Goal: Contribute content: Contribute content

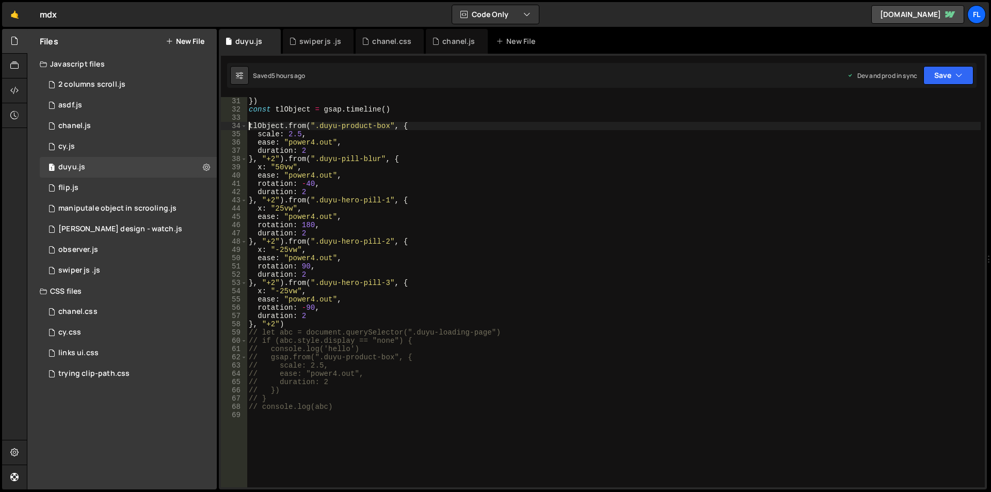
scroll to position [248, 0]
click at [186, 41] on button "New File" at bounding box center [185, 41] width 39 height 8
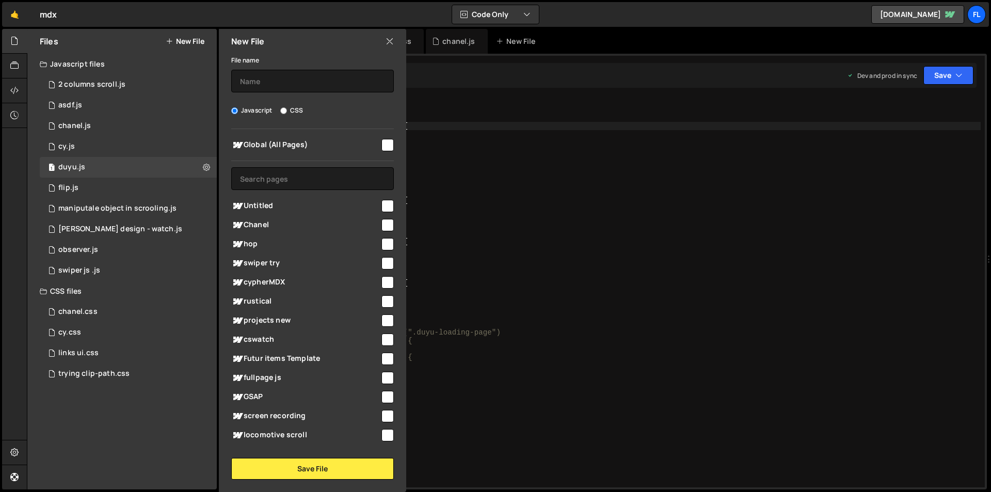
click at [382, 205] on input "checkbox" at bounding box center [387, 206] width 12 height 12
checkbox input "true"
click at [283, 110] on input "CSS" at bounding box center [283, 110] width 7 height 7
radio input "true"
click at [286, 76] on input "text" at bounding box center [312, 81] width 163 height 23
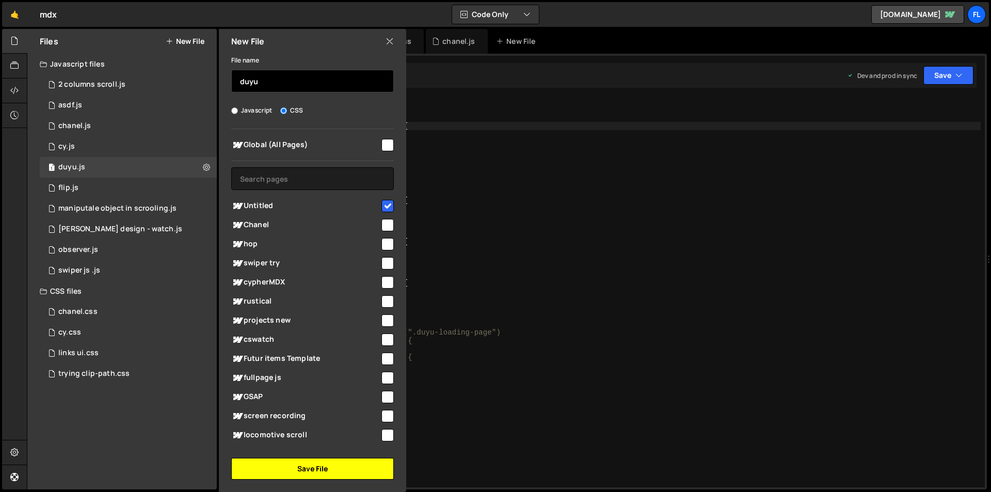
type input "duyu"
click at [307, 469] on button "Save File" at bounding box center [312, 469] width 163 height 22
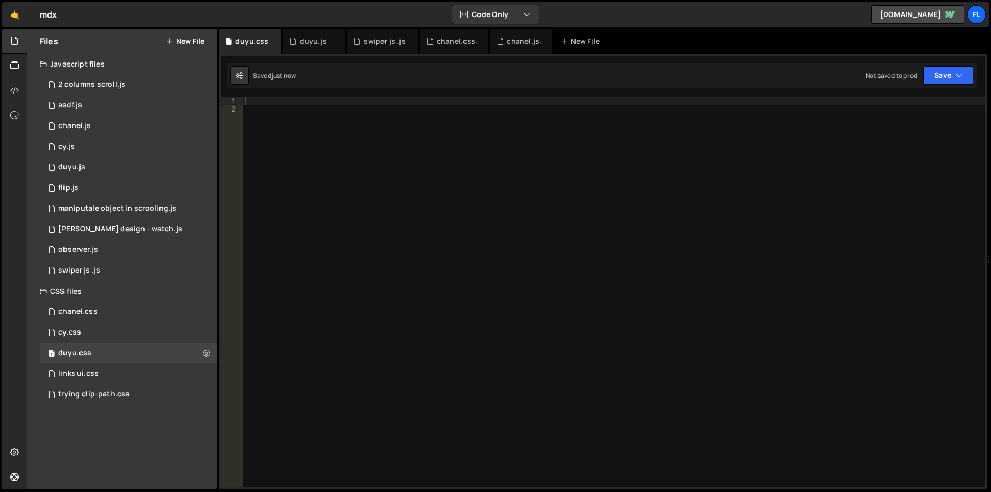
click at [302, 99] on div at bounding box center [614, 300] width 742 height 407
paste textarea "}"
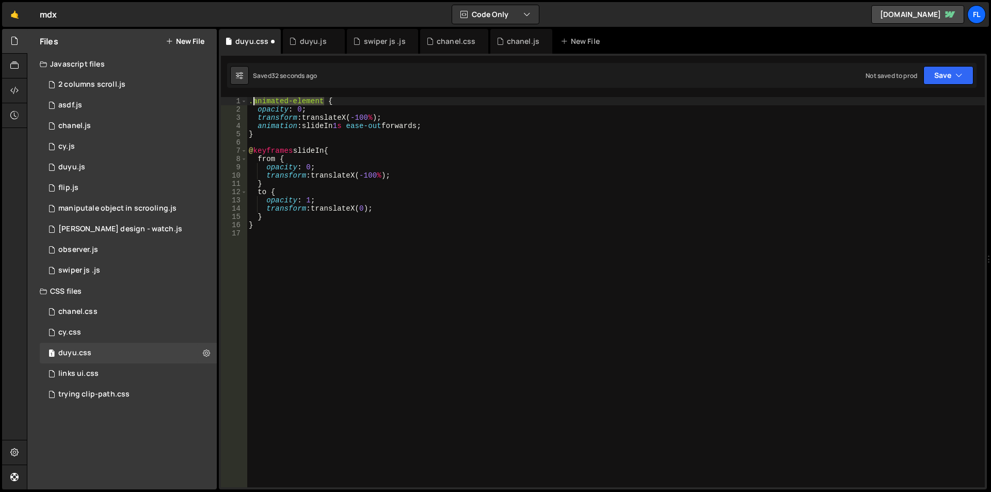
drag, startPoint x: 323, startPoint y: 101, endPoint x: 252, endPoint y: 102, distance: 70.7
click at [252, 102] on div ".animated-element { opacity : 0 ; transform : translateX( -100 % ) ; animation …" at bounding box center [616, 300] width 738 height 407
paste textarea "duyu-holder-arrow-line-box2"
type textarea ".duyu-holder-arrow-line-box2 {"
click at [429, 289] on div ".duyu-holder-arrow-line-box2 { opacity : 0 ; transform : translateX( -100 % ) ;…" at bounding box center [616, 300] width 738 height 407
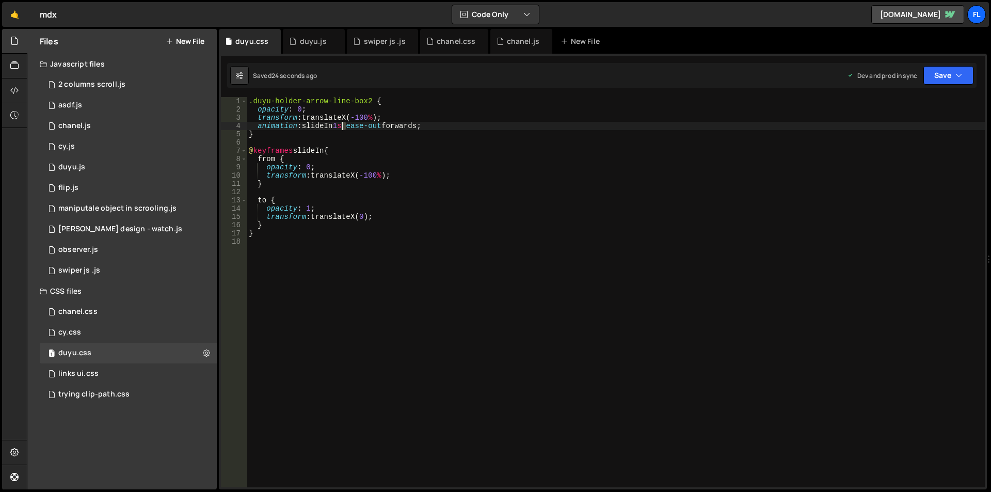
click at [344, 126] on div ".duyu-holder-arrow-line-box2 { opacity : 0 ; transform : translateX( -100 % ) ;…" at bounding box center [616, 300] width 738 height 407
type textarea "animation: slideIn 3s ease-out forwards;"
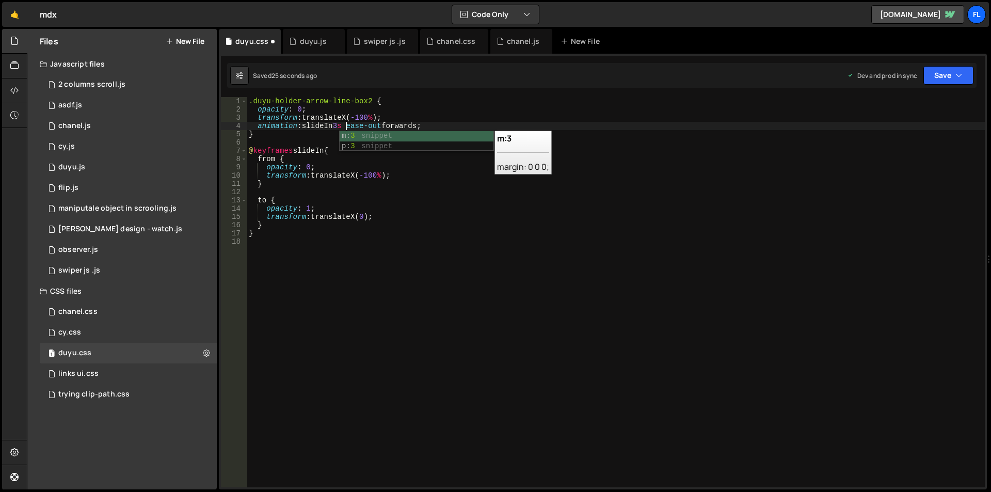
scroll to position [0, 7]
click at [441, 271] on div ".duyu-holder-arrow-line-box2 { opacity : 0 ; transform : translateX( -100 % ) ;…" at bounding box center [616, 300] width 738 height 407
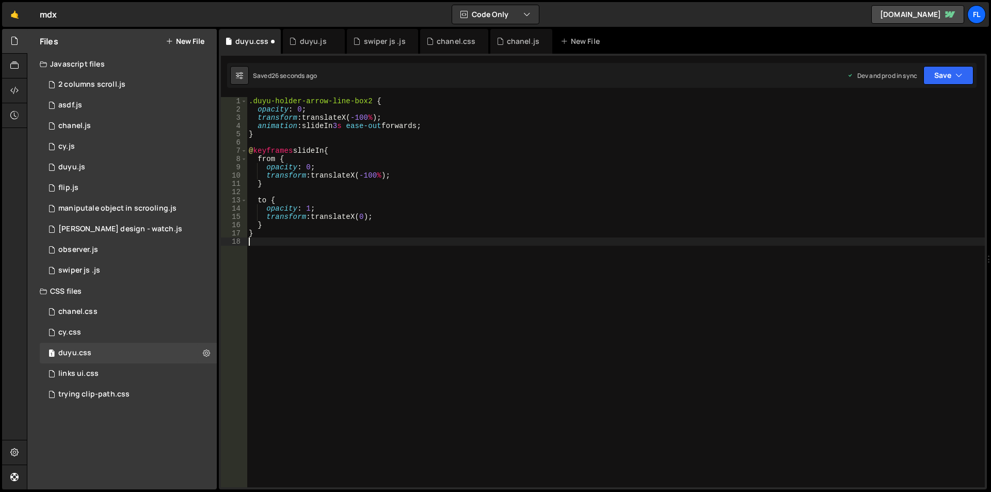
scroll to position [0, 0]
click at [381, 336] on div ".duyu-holder-arrow-line-box2 { opacity : 0 ; transform : translateX( -100 % ) ;…" at bounding box center [616, 300] width 738 height 407
paste textarea "duyu-inner-holder-arrow-line2"
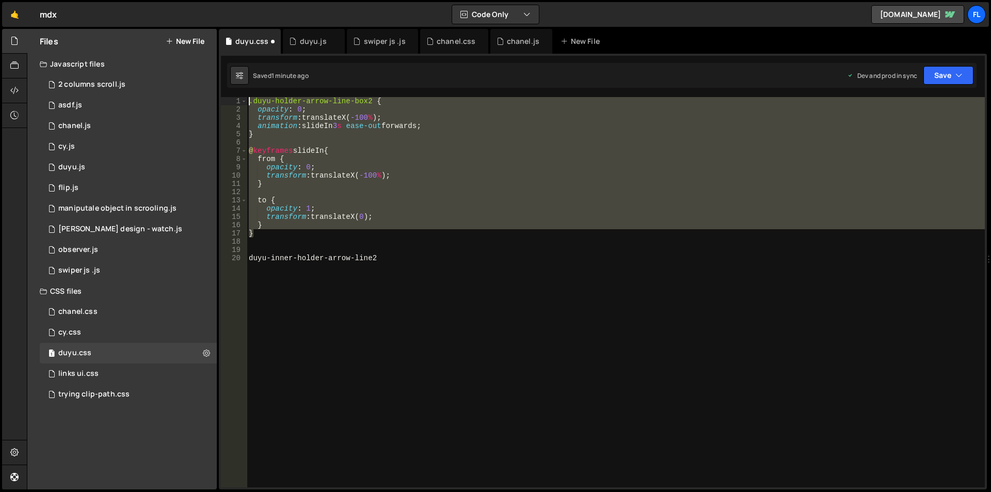
drag, startPoint x: 280, startPoint y: 231, endPoint x: 238, endPoint y: 100, distance: 137.4
click at [238, 100] on div "duyu-inner-holder-arrow-line2 1 2 3 4 5 6 7 8 9 10 11 12 13 14 15 16 17 18 19 2…" at bounding box center [603, 292] width 764 height 390
type textarea ".duyu-holder-arrow-line-box2 { opacity: 0;"
click at [261, 242] on div ".duyu-holder-arrow-line-box2 { opacity : 0 ; transform : translateX( -100 % ) ;…" at bounding box center [616, 300] width 738 height 407
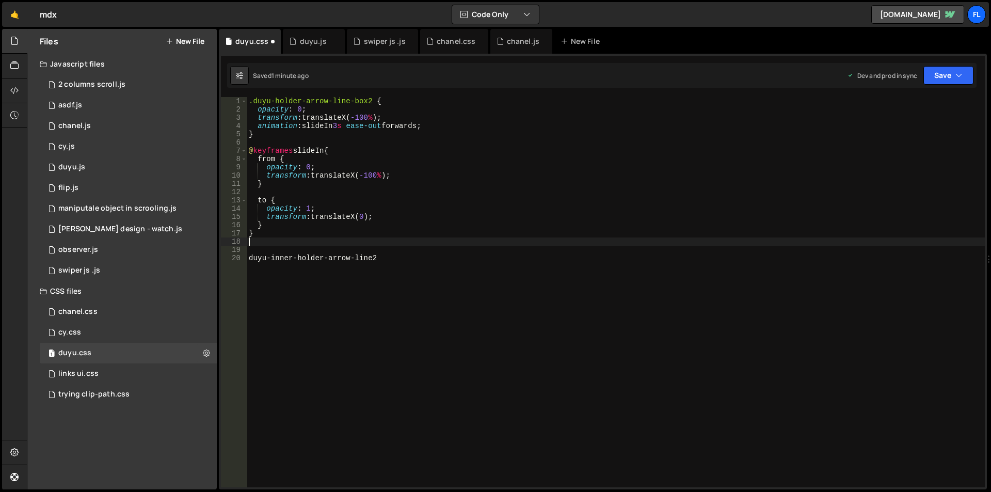
paste textarea "}"
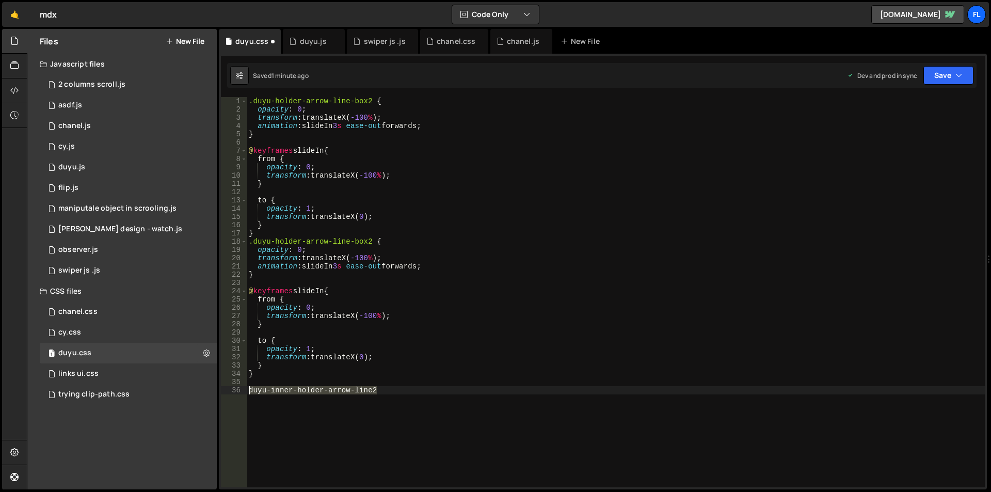
drag, startPoint x: 383, startPoint y: 389, endPoint x: 244, endPoint y: 389, distance: 139.8
click at [244, 389] on div "} 1 2 3 4 5 6 7 8 9 10 11 12 13 14 15 16 17 18 19 20 21 22 23 24 25 26 27 28 29…" at bounding box center [603, 292] width 764 height 390
type textarea "duyu-inner-holder-arrow-line2"
drag, startPoint x: 374, startPoint y: 241, endPoint x: 254, endPoint y: 240, distance: 120.2
click at [254, 240] on div ".duyu-holder-arrow-line-box2 { opacity : 0 ; transform : translateX( -100 % ) ;…" at bounding box center [616, 300] width 738 height 407
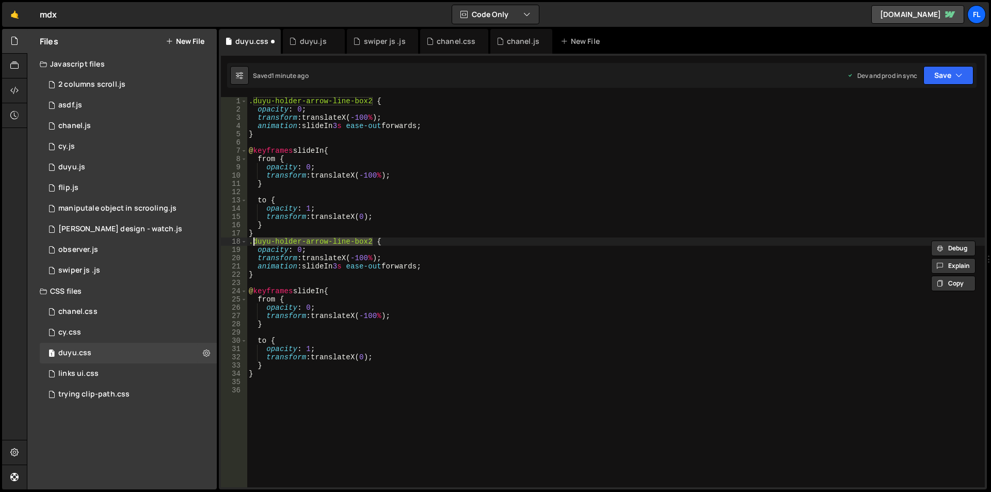
paste textarea "inner-holder-arrow-line"
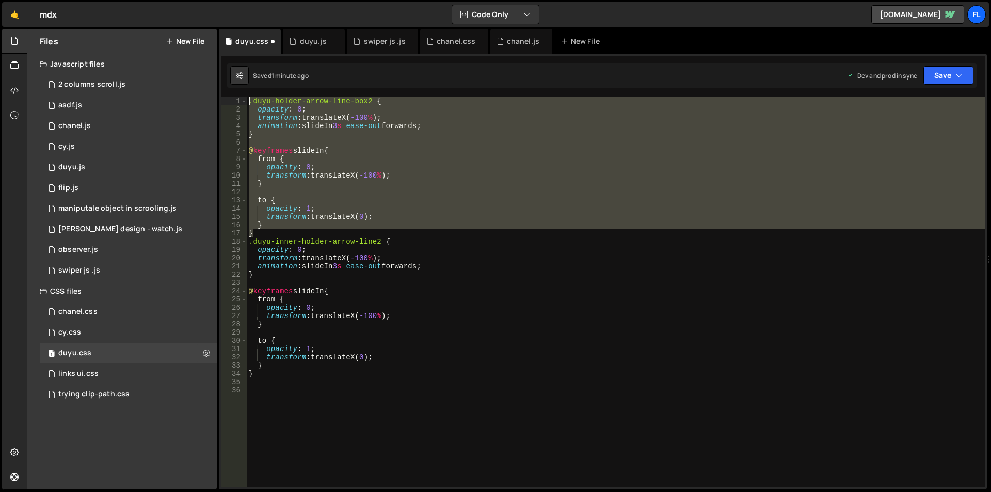
drag, startPoint x: 265, startPoint y: 230, endPoint x: 248, endPoint y: 100, distance: 130.6
click at [248, 100] on div ".duyu-holder-arrow-line-box2 { opacity : 0 ; transform : translateX( -100 % ) ;…" at bounding box center [616, 300] width 738 height 407
click at [471, 221] on div ".duyu-holder-arrow-line-box2 { opacity : 0 ; transform : translateX( -100 % ) ;…" at bounding box center [616, 292] width 738 height 390
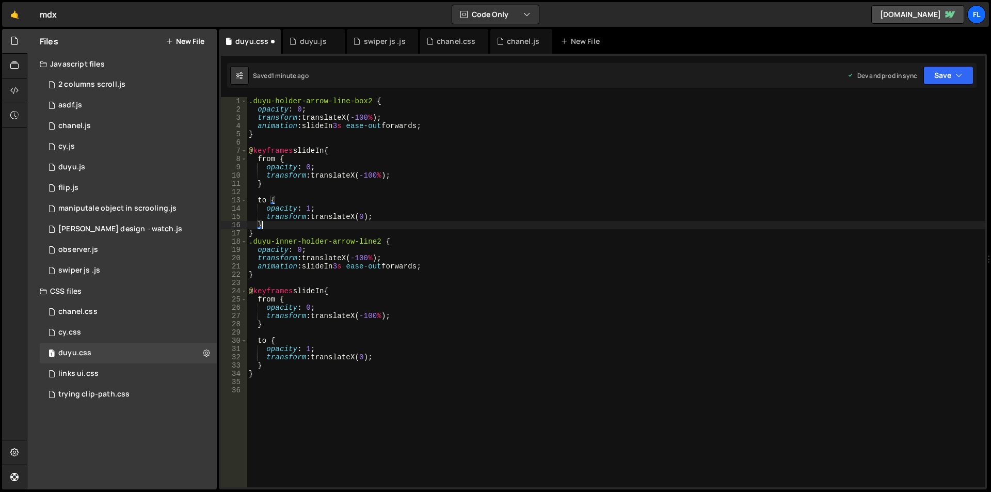
click at [360, 261] on div ".duyu-holder-arrow-line-box2 { opacity : 0 ; transform : translateX( -100 % ) ;…" at bounding box center [616, 300] width 738 height 407
click at [368, 319] on div ".duyu-holder-arrow-line-box2 { opacity : 0 ; transform : translateX( -100 % ) ;…" at bounding box center [616, 300] width 738 height 407
drag, startPoint x: 325, startPoint y: 349, endPoint x: 220, endPoint y: 349, distance: 105.3
click at [220, 349] on div "1 2 3 4 5 6 7 8 9 10 11 12 13 14 15 16 17 18 19 20 21 22 23 24 25 26 27 28 29 3…" at bounding box center [603, 272] width 768 height 436
click at [327, 308] on div ".duyu-holder-arrow-line-box2 { opacity : 0 ; transform : translateX( -100 % ) ;…" at bounding box center [616, 300] width 738 height 407
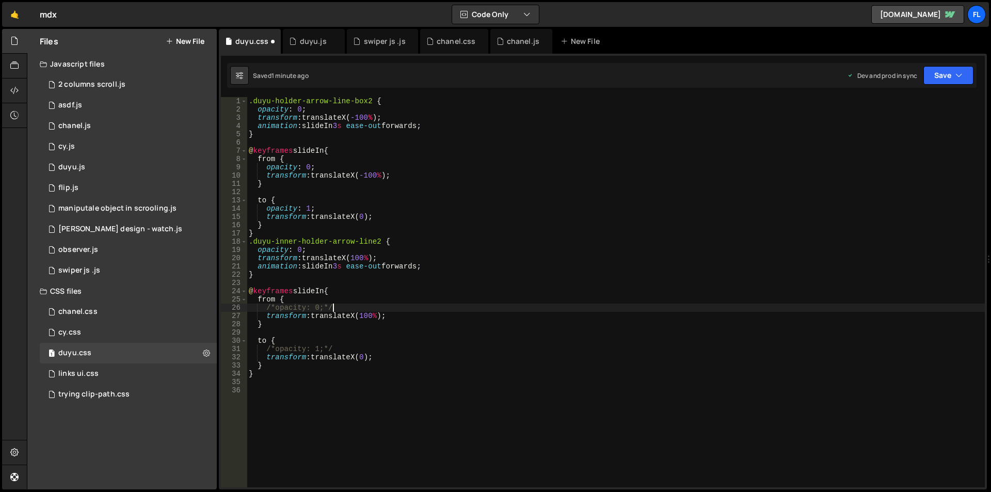
click at [312, 250] on div ".duyu-holder-arrow-line-box2 { opacity : 0 ; transform : translateX( -100 % ) ;…" at bounding box center [616, 300] width 738 height 407
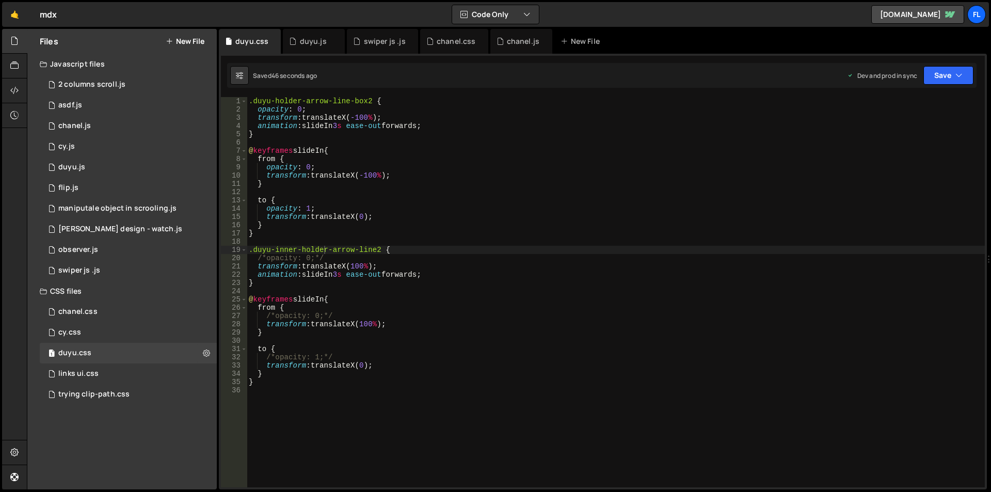
click at [517, 331] on div ".duyu-holder-arrow-line-box2 { opacity : 0 ; transform : translateX( -100 % ) ;…" at bounding box center [616, 300] width 738 height 407
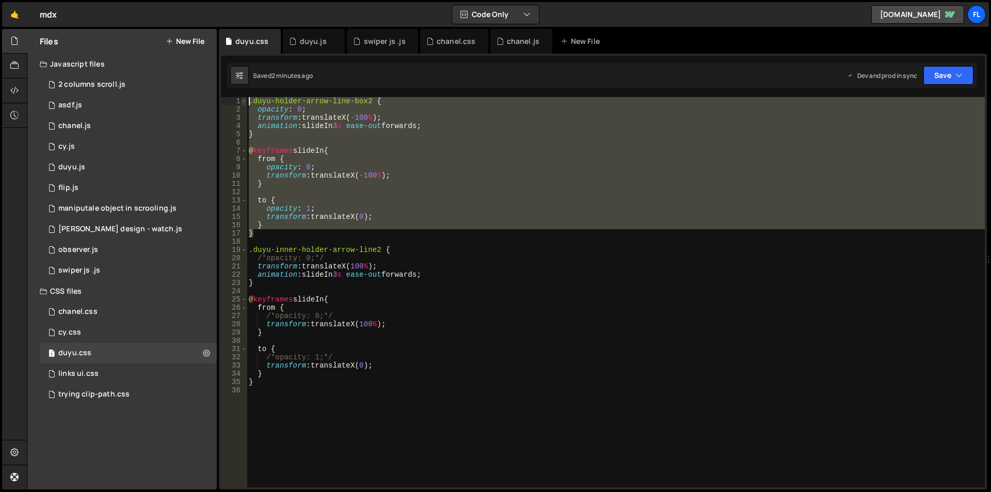
drag, startPoint x: 260, startPoint y: 236, endPoint x: 243, endPoint y: 99, distance: 138.8
click at [243, 99] on div "} 1 2 3 4 5 6 7 8 9 10 11 12 13 14 15 16 17 18 19 20 21 22 23 24 25 26 27 28 29…" at bounding box center [603, 292] width 764 height 390
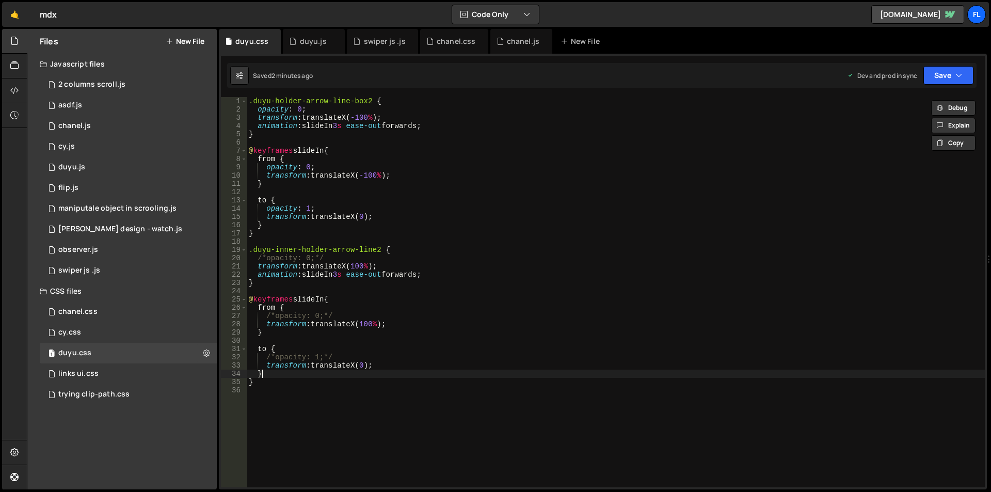
click at [468, 373] on div ".duyu-holder-arrow-line-box2 { opacity : 0 ; transform : translateX( -100 % ) ;…" at bounding box center [616, 300] width 738 height 407
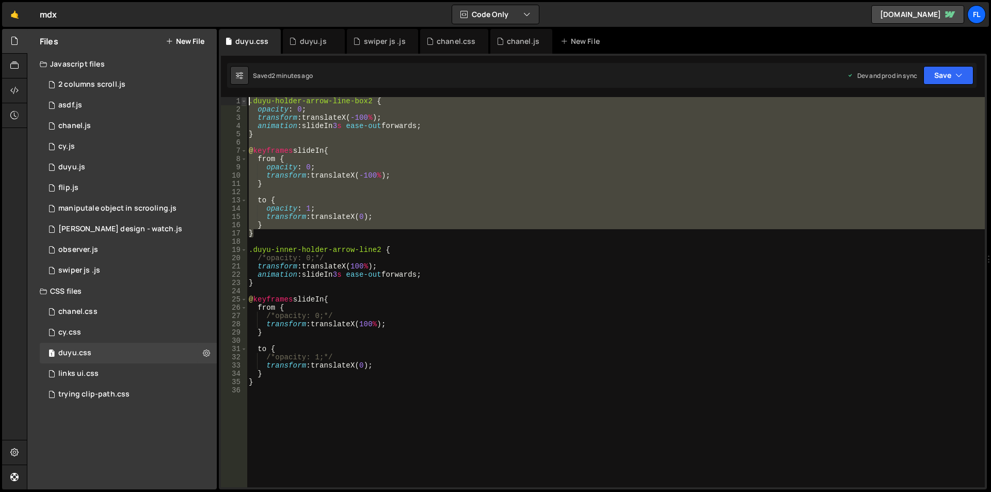
drag, startPoint x: 262, startPoint y: 236, endPoint x: 245, endPoint y: 104, distance: 133.3
click at [245, 104] on div "} 1 2 3 4 5 6 7 8 9 10 11 12 13 14 15 16 17 18 19 20 21 22 23 24 25 26 27 28 29…" at bounding box center [603, 292] width 764 height 390
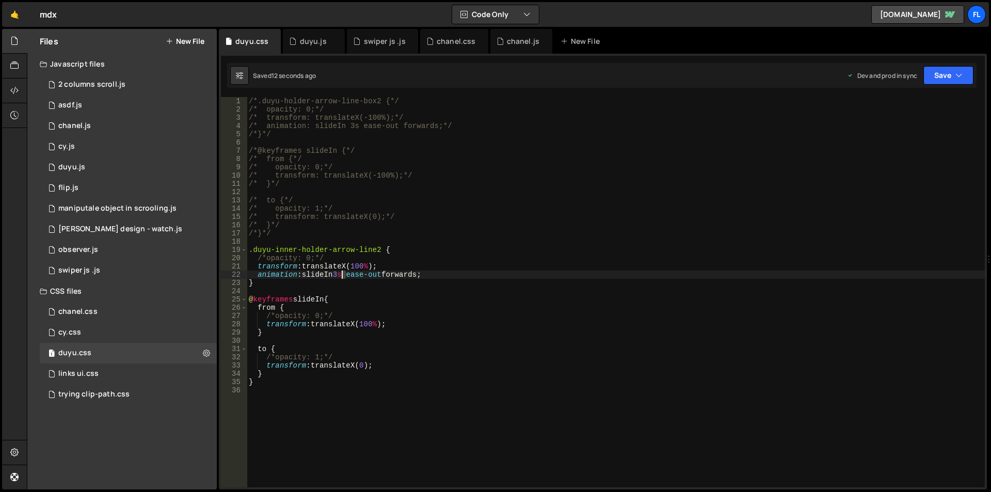
click at [342, 272] on div "/*.duyu-holder-arrow-line-box2 {*/ /* opacity: 0;*/ /* transform: translateX(-1…" at bounding box center [616, 300] width 738 height 407
drag, startPoint x: 380, startPoint y: 101, endPoint x: 245, endPoint y: 100, distance: 135.2
click at [245, 100] on div "animation: slideIn 1s ease-out forwards; 1 2 3 4 5 6 7 8 9 10 11 12 13 14 15 16…" at bounding box center [603, 292] width 764 height 390
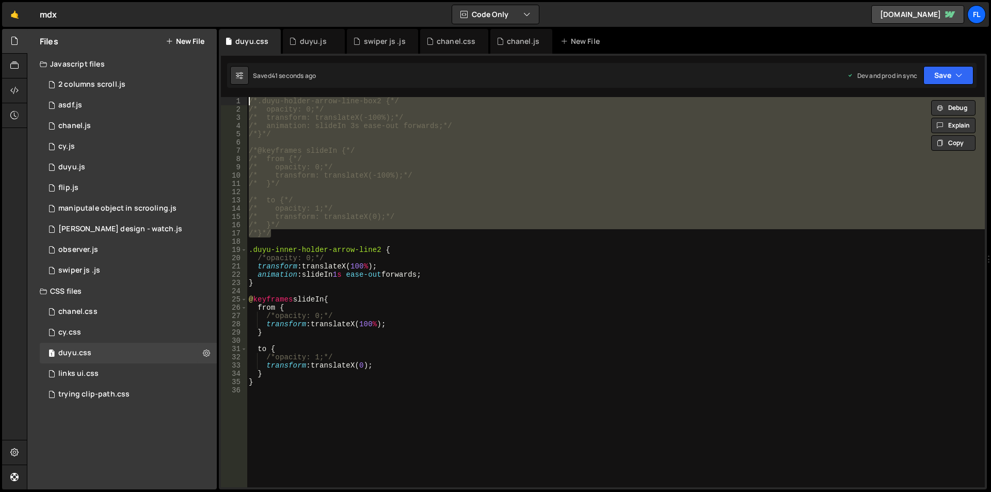
drag, startPoint x: 275, startPoint y: 233, endPoint x: 238, endPoint y: 103, distance: 135.1
click at [238, 103] on div "/*.duyu-holder-arrow-line-box2 {*/ 1 2 3 4 5 6 7 8 9 10 11 12 13 14 15 16 17 18…" at bounding box center [603, 292] width 764 height 390
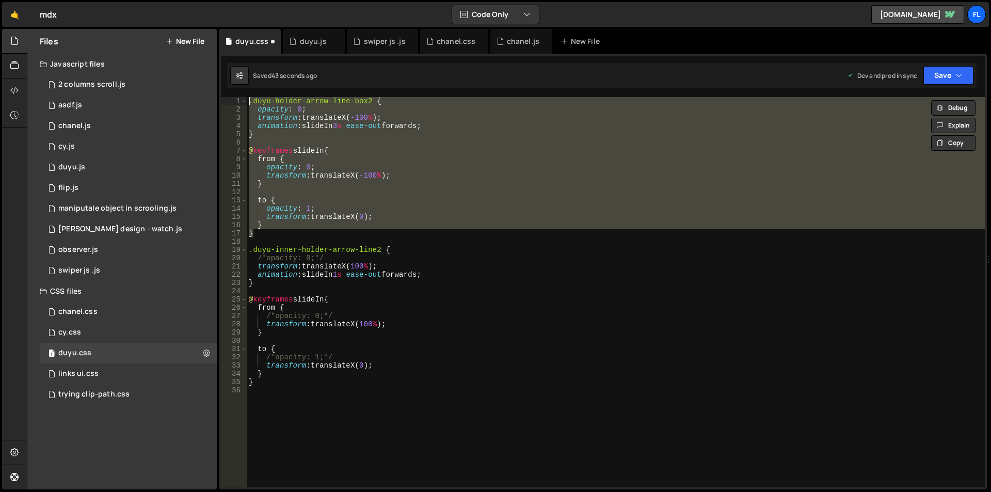
click at [392, 102] on div ".duyu-holder-arrow-line-box2 { opacity : 0 ; transform : translateX( -100 % ) ;…" at bounding box center [616, 292] width 738 height 390
type textarea ".duyu-holder-arrow-line-box2 {"
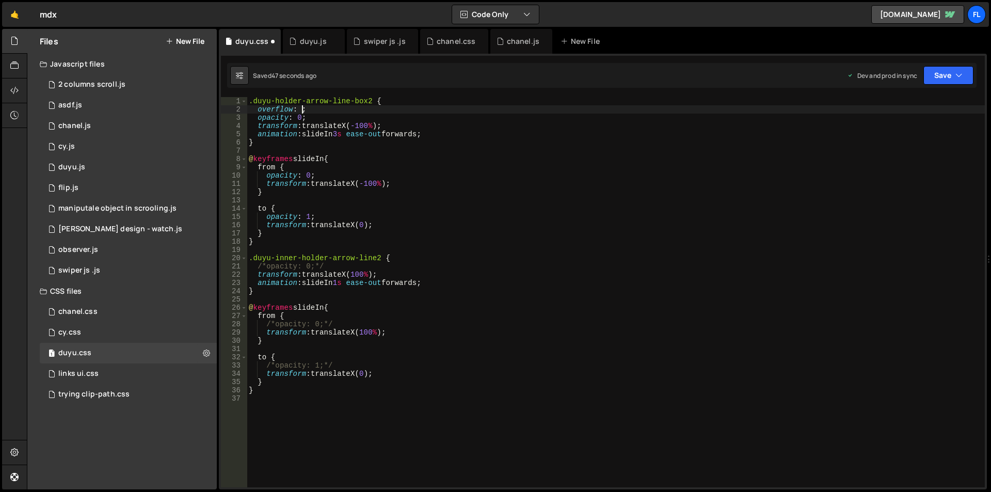
scroll to position [0, 4]
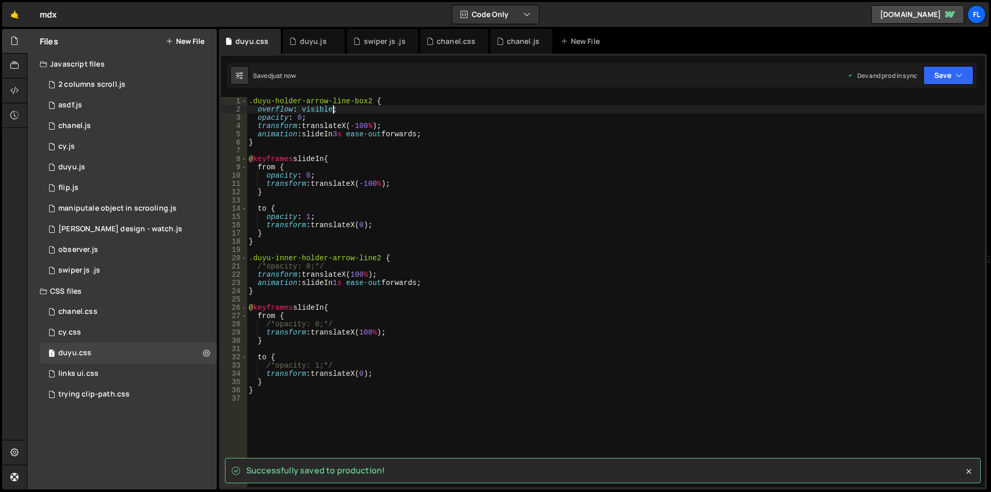
type textarea "overflow: visible;"
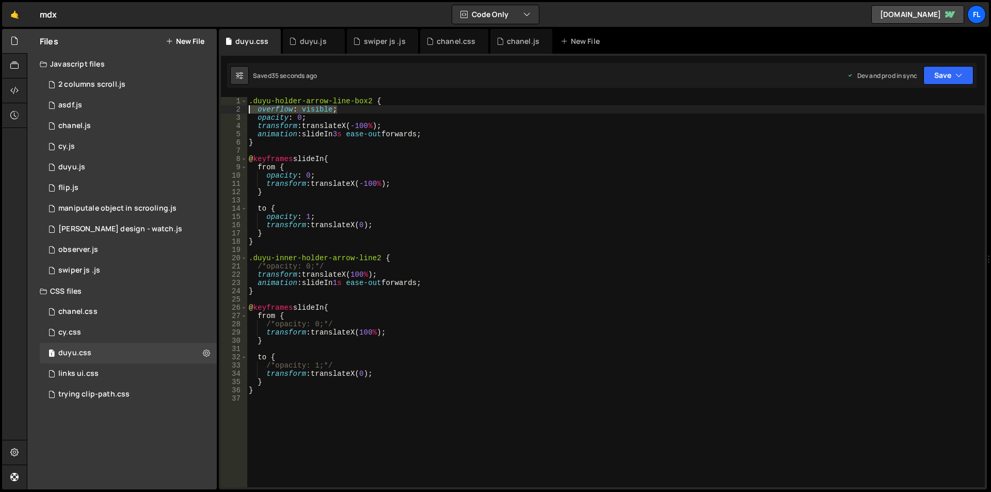
drag, startPoint x: 327, startPoint y: 106, endPoint x: 221, endPoint y: 108, distance: 106.3
click at [221, 108] on div "overflow: visible; 1 2 3 4 5 6 7 8 9 10 11 12 13 14 15 16 17 18 19 20 21 22 23 …" at bounding box center [603, 292] width 764 height 390
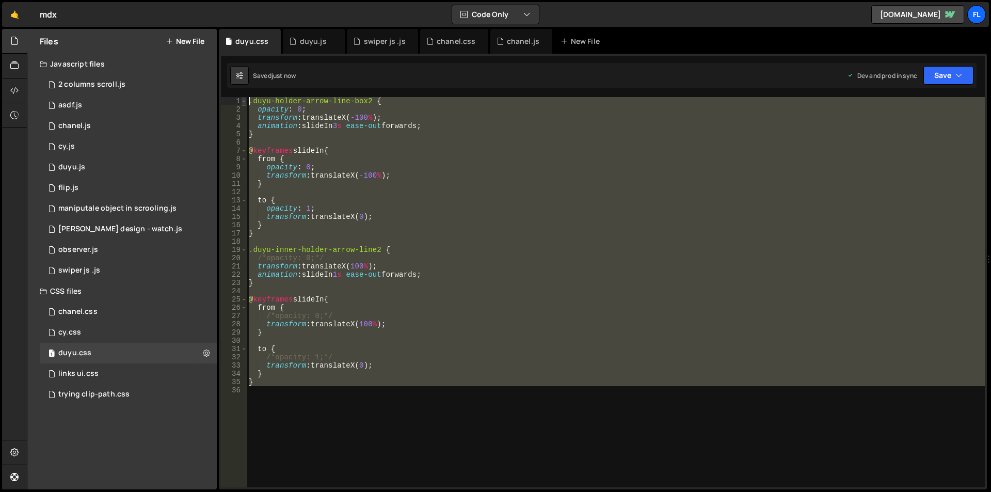
drag, startPoint x: 286, startPoint y: 394, endPoint x: 244, endPoint y: 101, distance: 296.6
click at [244, 101] on div ".duyu-holder-arrow-line-box2 { 1 2 3 4 5 6 7 8 9 10 11 12 13 14 15 16 17 18 19 …" at bounding box center [603, 292] width 764 height 390
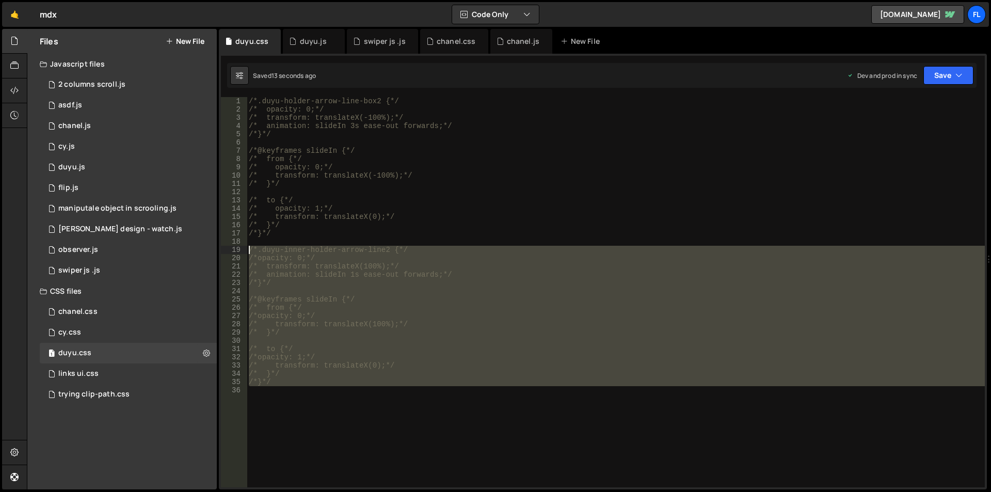
drag, startPoint x: 279, startPoint y: 389, endPoint x: 243, endPoint y: 246, distance: 148.1
click at [243, 246] on div "/*.duyu-holder-arrow-line-box2 {*/ 1 2 3 4 5 6 7 8 9 10 11 12 13 14 15 16 17 18…" at bounding box center [603, 292] width 764 height 390
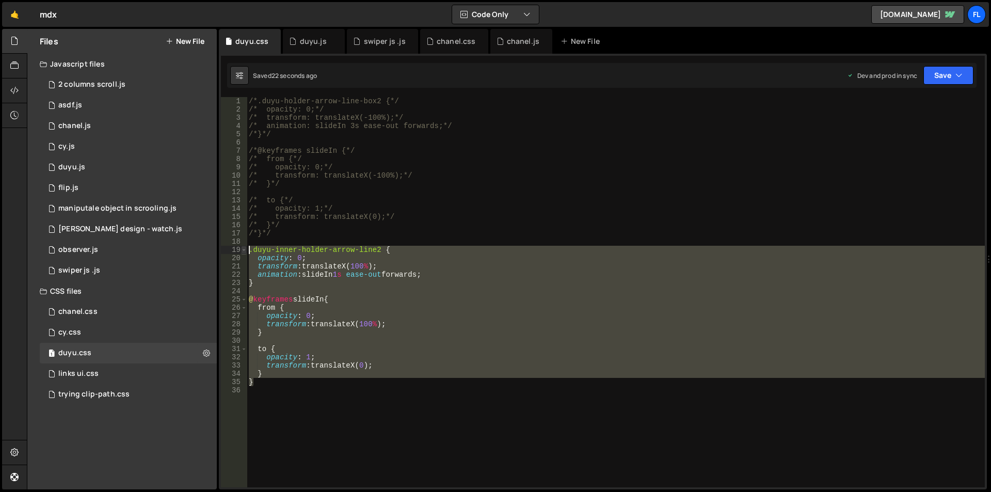
drag, startPoint x: 287, startPoint y: 380, endPoint x: 242, endPoint y: 250, distance: 137.7
click at [242, 250] on div ".duyu-inner-holder-arrow-line2 { 1 2 3 4 5 6 7 8 9 10 11 12 13 14 15 16 17 18 1…" at bounding box center [603, 292] width 764 height 390
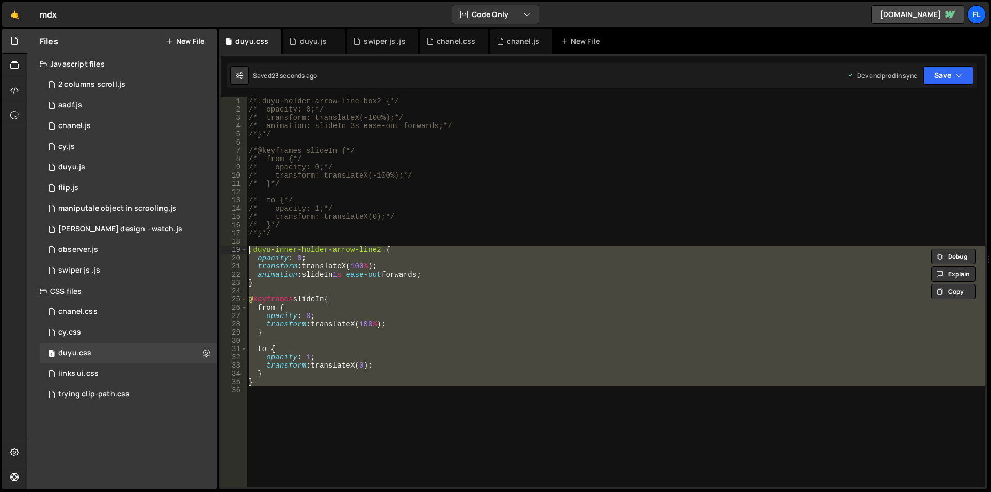
drag, startPoint x: 277, startPoint y: 391, endPoint x: 239, endPoint y: 247, distance: 148.3
click at [239, 247] on div ".duyu-inner-holder-arrow-line2 { opacity: 0; 1 2 3 4 5 6 7 8 9 10 11 12 13 14 1…" at bounding box center [603, 292] width 764 height 390
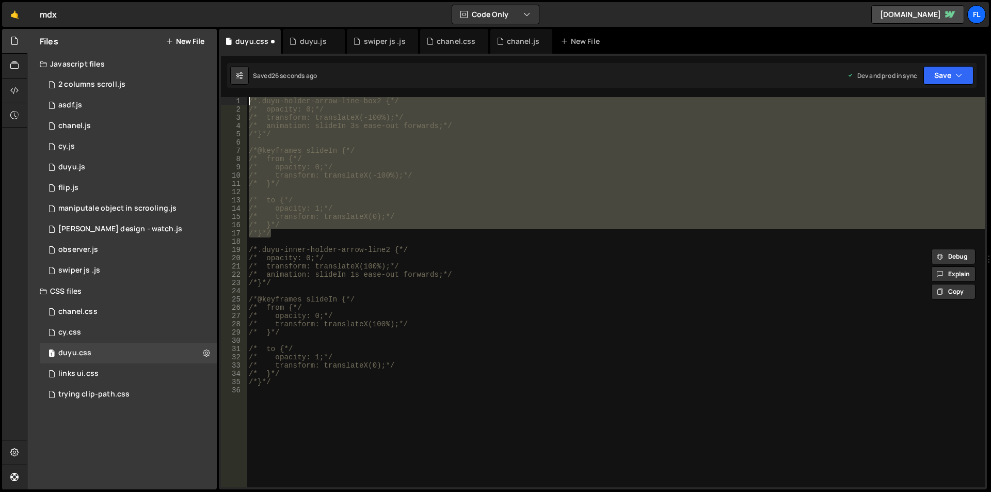
drag, startPoint x: 300, startPoint y: 236, endPoint x: 237, endPoint y: 96, distance: 153.6
click at [237, 96] on div "1 2 3 4 5 6 7 8 9 10 11 12 13 14 15 16 17 18 19 20 21 22 23 24 25 26 27 28 29 3…" at bounding box center [603, 272] width 768 height 436
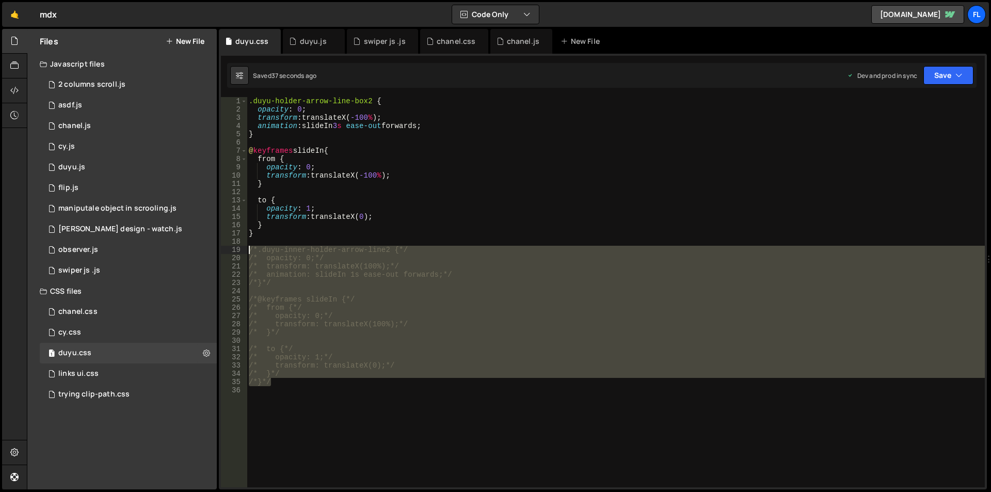
drag, startPoint x: 283, startPoint y: 383, endPoint x: 250, endPoint y: 246, distance: 140.8
click at [250, 246] on div ".duyu-holder-arrow-line-box2 { opacity : 0 ; transform : translateX( -100 % ) ;…" at bounding box center [616, 300] width 738 height 407
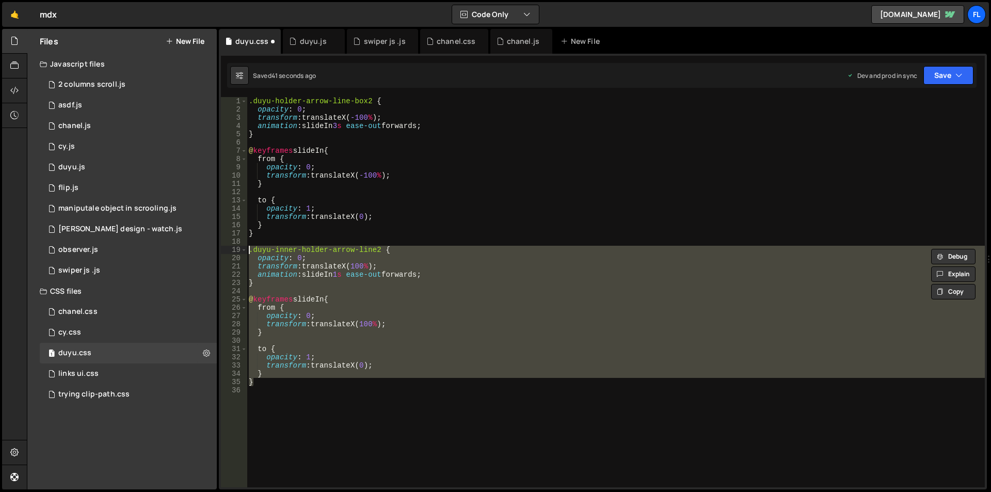
click at [355, 314] on div ".duyu-holder-arrow-line-box2 { opacity : 0 ; transform : translateX( -100 % ) ;…" at bounding box center [616, 292] width 738 height 390
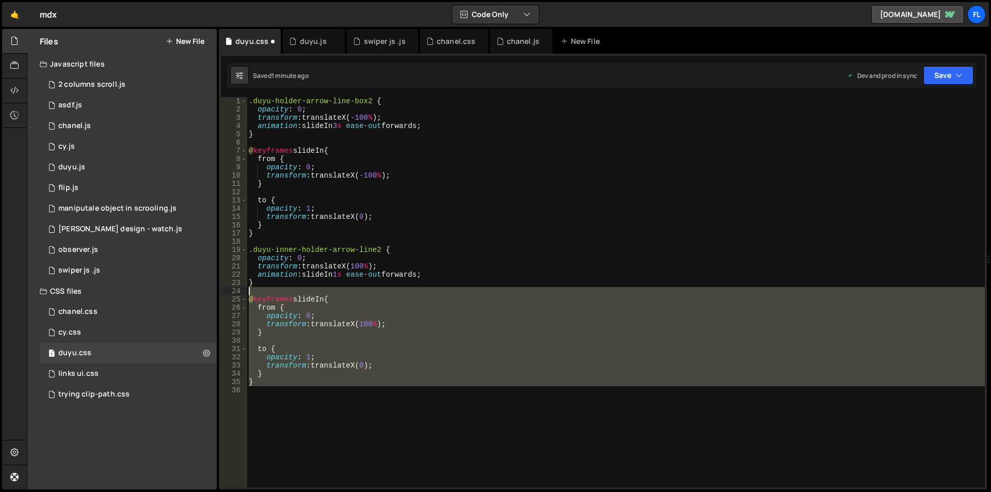
drag, startPoint x: 280, startPoint y: 406, endPoint x: 249, endPoint y: 294, distance: 116.7
click at [249, 294] on div ".duyu-holder-arrow-line-box2 { opacity : 0 ; transform : translateX( -100 % ) ;…" at bounding box center [616, 300] width 738 height 407
type textarea "/*@keyframes slideIn {*/"
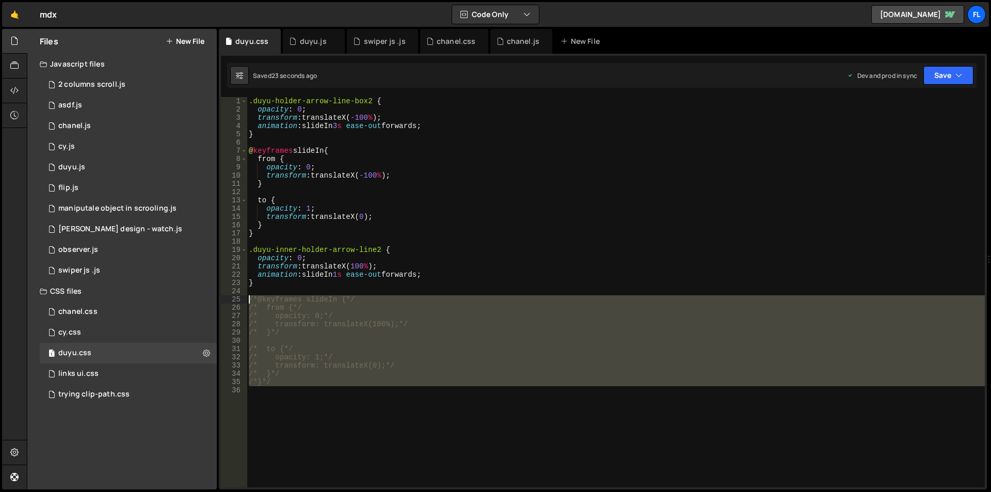
drag, startPoint x: 279, startPoint y: 388, endPoint x: 246, endPoint y: 299, distance: 94.2
click at [246, 299] on div "1 2 3 4 5 6 7 8 9 10 11 12 13 14 15 16 17 18 19 20 21 22 23 24 25 26 27 28 29 3…" at bounding box center [603, 292] width 764 height 390
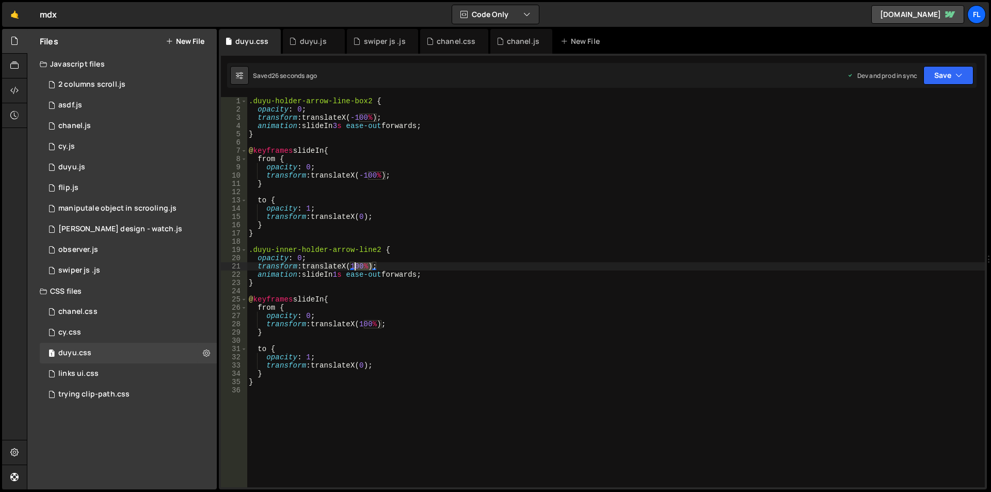
drag, startPoint x: 370, startPoint y: 266, endPoint x: 356, endPoint y: 265, distance: 15.0
click at [356, 265] on div ".duyu-holder-arrow-line-box2 { opacity : 0 ; transform : translateX( -100 % ) ;…" at bounding box center [616, 300] width 738 height 407
drag, startPoint x: 380, startPoint y: 326, endPoint x: 365, endPoint y: 326, distance: 14.5
click at [365, 326] on div ".duyu-holder-arrow-line-box2 { opacity : 0 ; transform : translateX( -100 % ) ;…" at bounding box center [616, 300] width 738 height 407
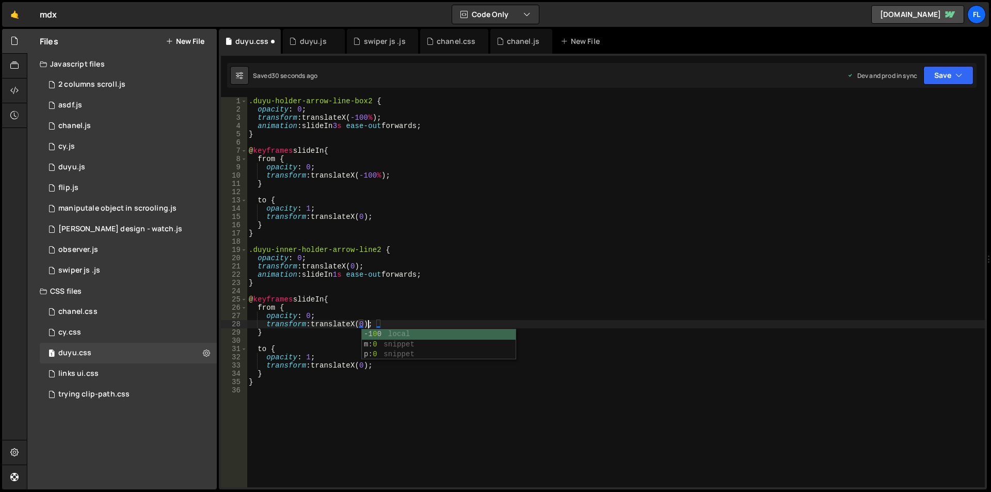
scroll to position [0, 8]
click at [461, 209] on div ".duyu-holder-arrow-line-box2 { opacity : 0 ; transform : translateX( -100 % ) ;…" at bounding box center [616, 300] width 738 height 407
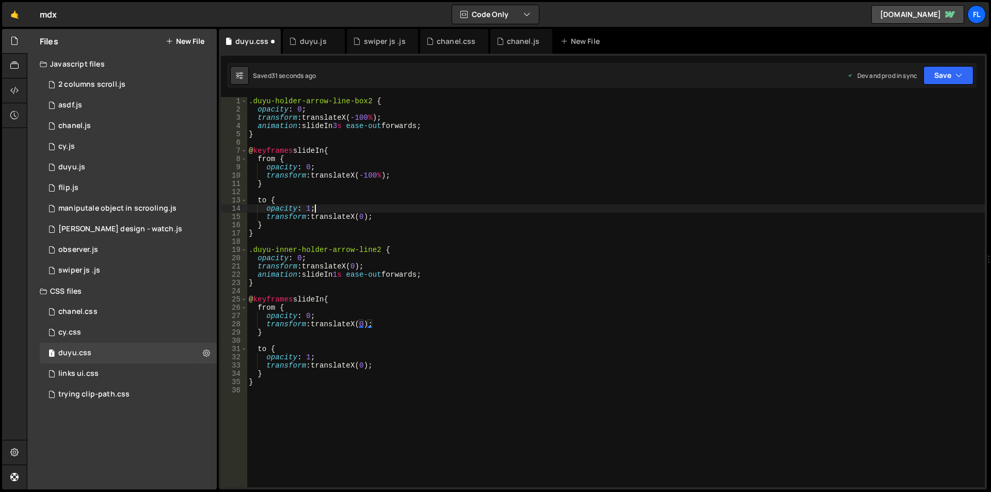
scroll to position [0, 4]
click at [333, 110] on div ".duyu-holder-arrow-line-box2 { opacity : 0 ; transform : translateX( -100 % ) ;…" at bounding box center [616, 300] width 738 height 407
type textarea "opacity: 0;"
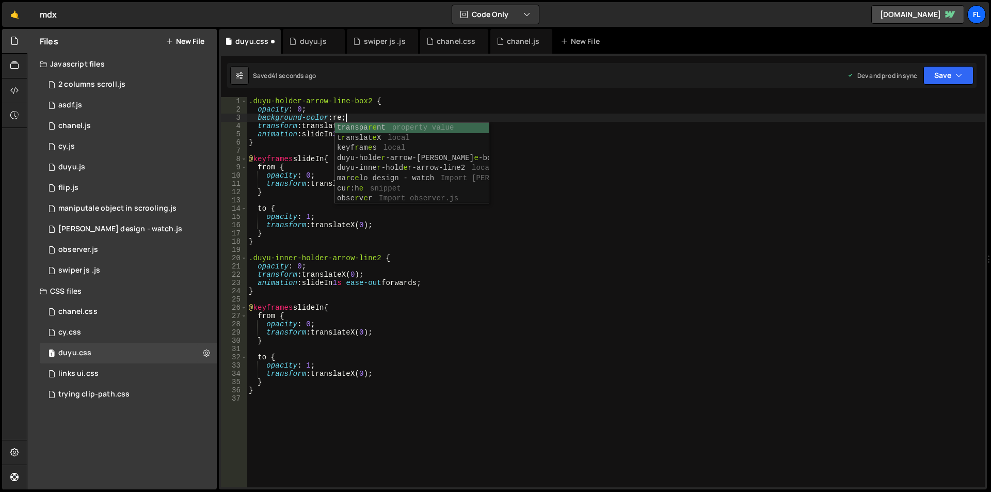
scroll to position [0, 7]
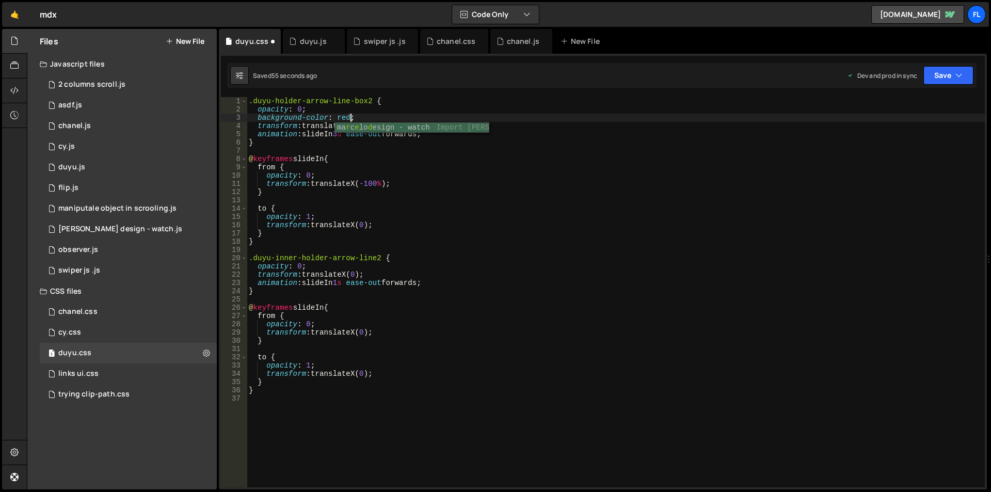
click at [346, 115] on div ".duyu-holder-arrow-line-box2 { opacity : 0 ; background-color : red ; transform…" at bounding box center [616, 300] width 738 height 407
paste textarea "db9595"
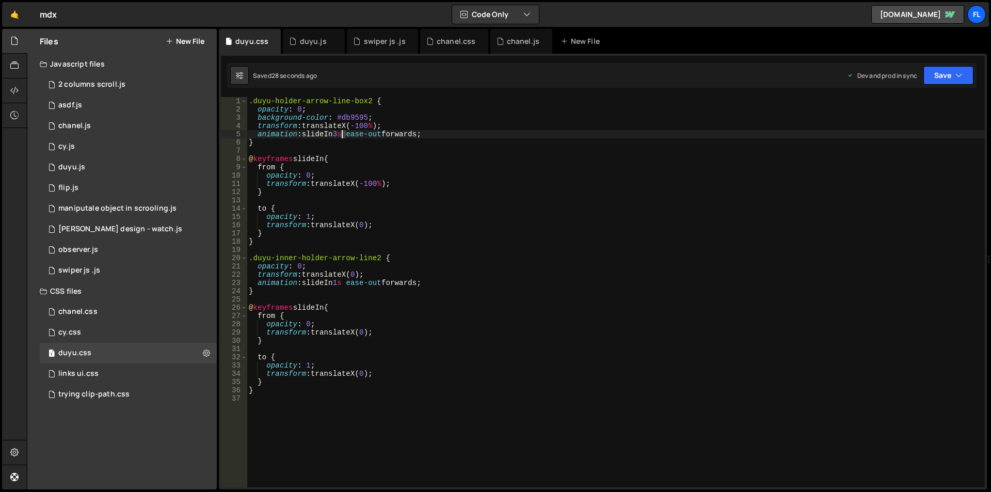
click at [343, 137] on div ".duyu-holder-arrow-line-box2 { opacity : 0 ; background-color : #db9595 ; trans…" at bounding box center [616, 300] width 738 height 407
click at [323, 266] on div ".duyu-holder-arrow-line-box2 { opacity : 0 ; background-color : #db9595 ; trans…" at bounding box center [616, 300] width 738 height 407
click at [323, 322] on div ".duyu-holder-arrow-line-box2 { opacity : 0 ; background-color : #db9595 ; trans…" at bounding box center [616, 300] width 738 height 407
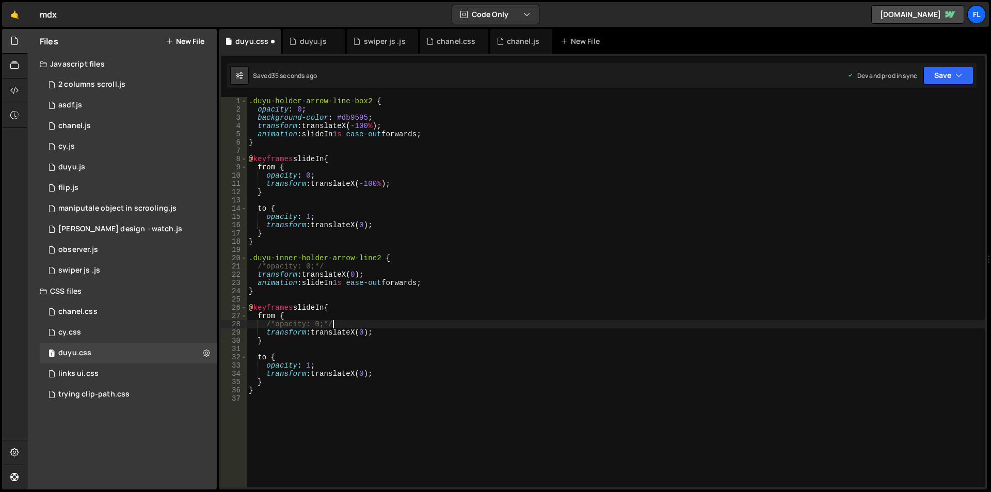
click at [324, 363] on div ".duyu-holder-arrow-line-box2 { opacity : 0 ; background-color : #db9595 ; trans…" at bounding box center [616, 300] width 738 height 407
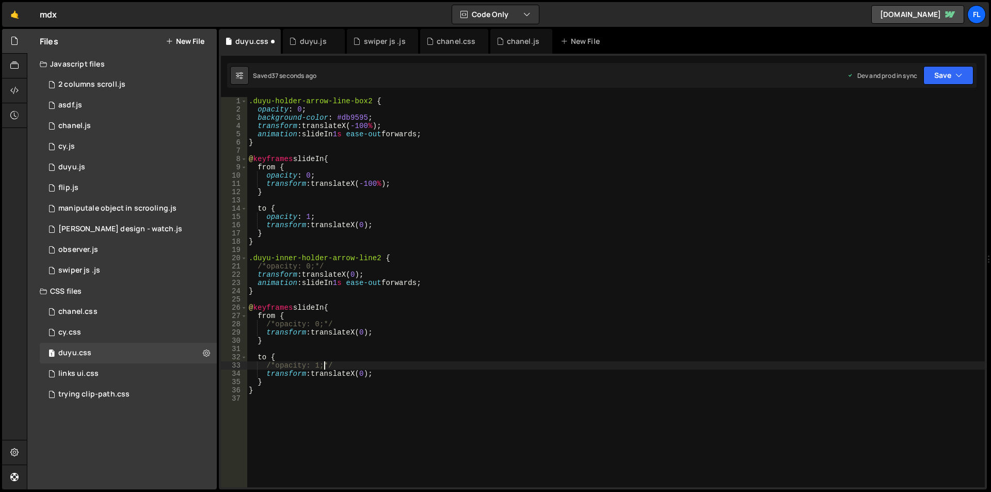
click at [328, 360] on div ".duyu-holder-arrow-line-box2 { opacity : 0 ; background-color : #db9595 ; trans…" at bounding box center [616, 300] width 738 height 407
drag, startPoint x: 341, startPoint y: 365, endPoint x: 222, endPoint y: 366, distance: 118.2
click at [222, 366] on div "to { /*opacity: 1;*/ 1 2 3 4 5 6 7 8 9 10 11 12 13 14 15 16 17 18 19 20 21 22 2…" at bounding box center [603, 292] width 764 height 390
type textarea "/*opacity: 1;*/"
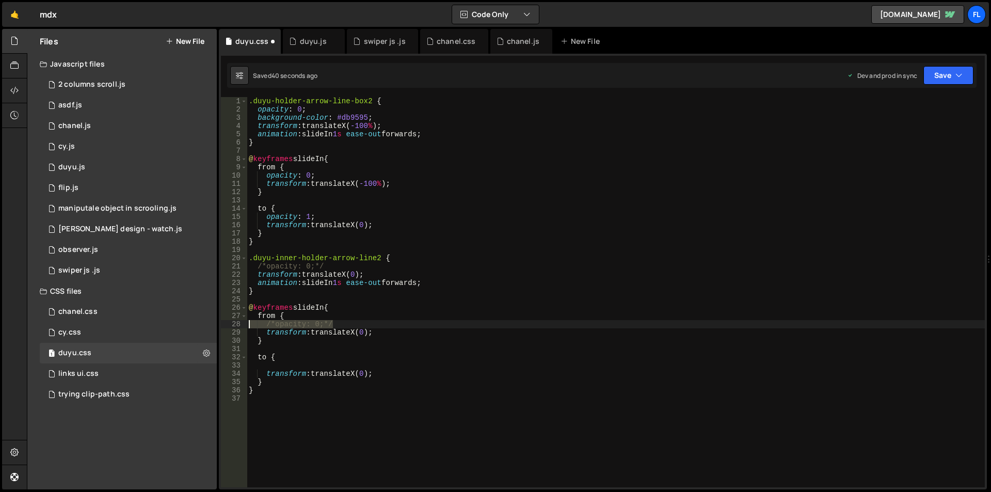
drag, startPoint x: 333, startPoint y: 324, endPoint x: 232, endPoint y: 325, distance: 101.1
click at [232, 325] on div "1 2 3 4 5 6 7 8 9 10 11 12 13 14 15 16 17 18 19 20 21 22 23 24 25 26 27 28 29 3…" at bounding box center [603, 292] width 764 height 390
type textarea "/*opacity: 0;*/"
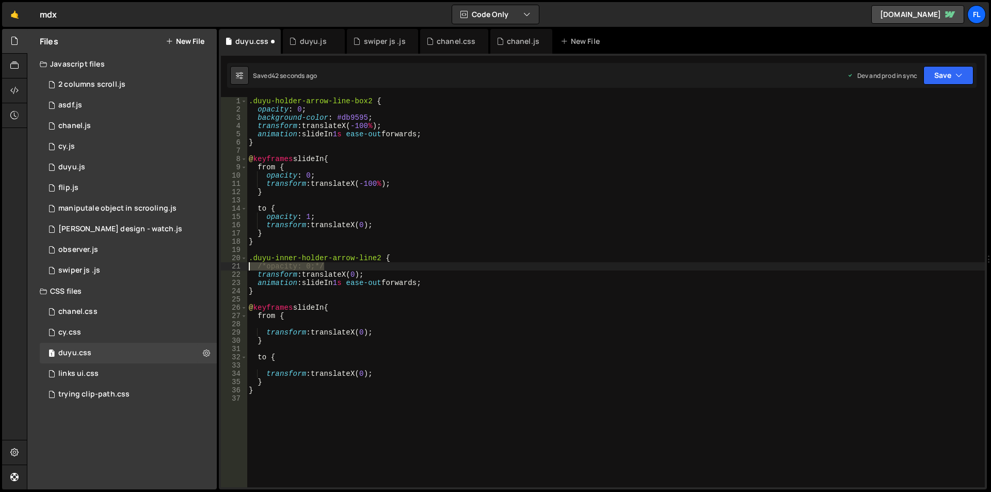
drag, startPoint x: 321, startPoint y: 266, endPoint x: 230, endPoint y: 263, distance: 91.9
click at [230, 263] on div "1 2 3 4 5 6 7 8 9 10 11 12 13 14 15 16 17 18 19 20 21 22 23 24 25 26 27 28 29 3…" at bounding box center [603, 292] width 764 height 390
type textarea "/*opacity: 0;*/"
click at [466, 349] on div ".duyu-holder-arrow-line-box2 { opacity : 0 ; background-color : #db9595 ; trans…" at bounding box center [616, 300] width 738 height 407
click at [272, 266] on div ".duyu-holder-arrow-line-box2 { opacity : 0 ; background-color : #db9595 ; trans…" at bounding box center [616, 300] width 738 height 407
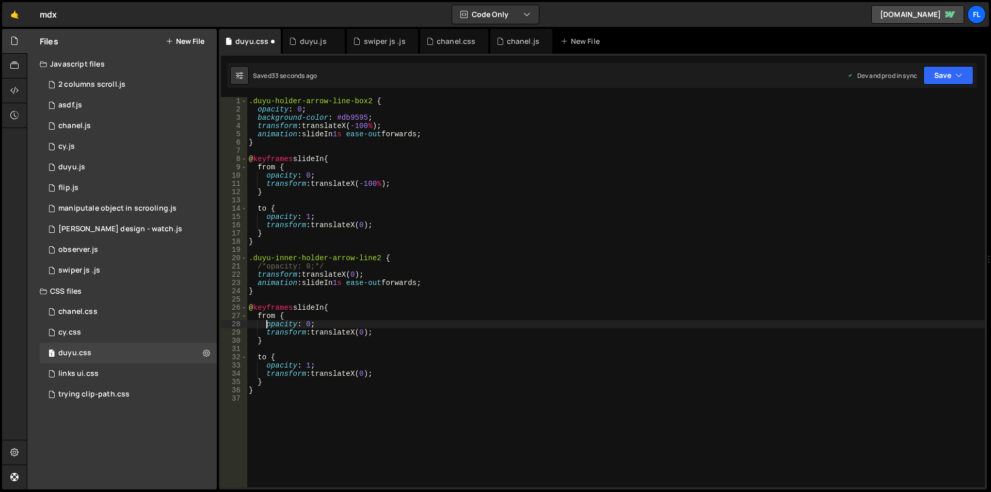
type textarea "opacity: 0;"
